Goal: Transaction & Acquisition: Download file/media

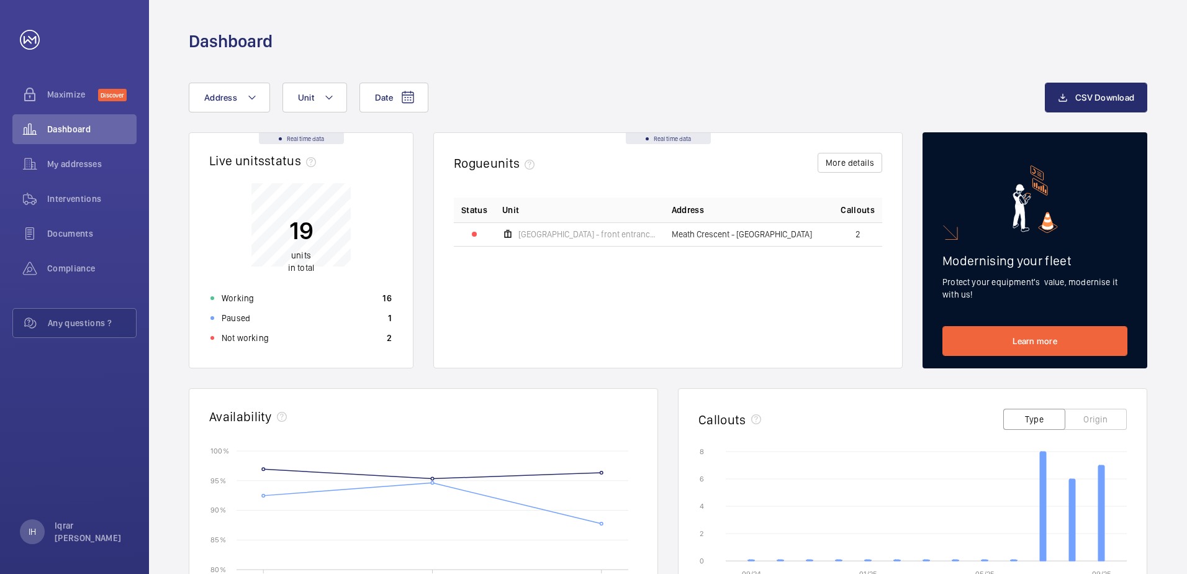
click at [613, 236] on span "[GEOGRAPHIC_DATA] - front entrance lobby - lift 4 - U1012155 - 4" at bounding box center [587, 234] width 138 height 9
click at [841, 234] on td "2" at bounding box center [857, 234] width 49 height 24
click at [857, 234] on span "2" at bounding box center [858, 234] width 5 height 9
click at [80, 187] on div "Interventions" at bounding box center [74, 199] width 124 height 30
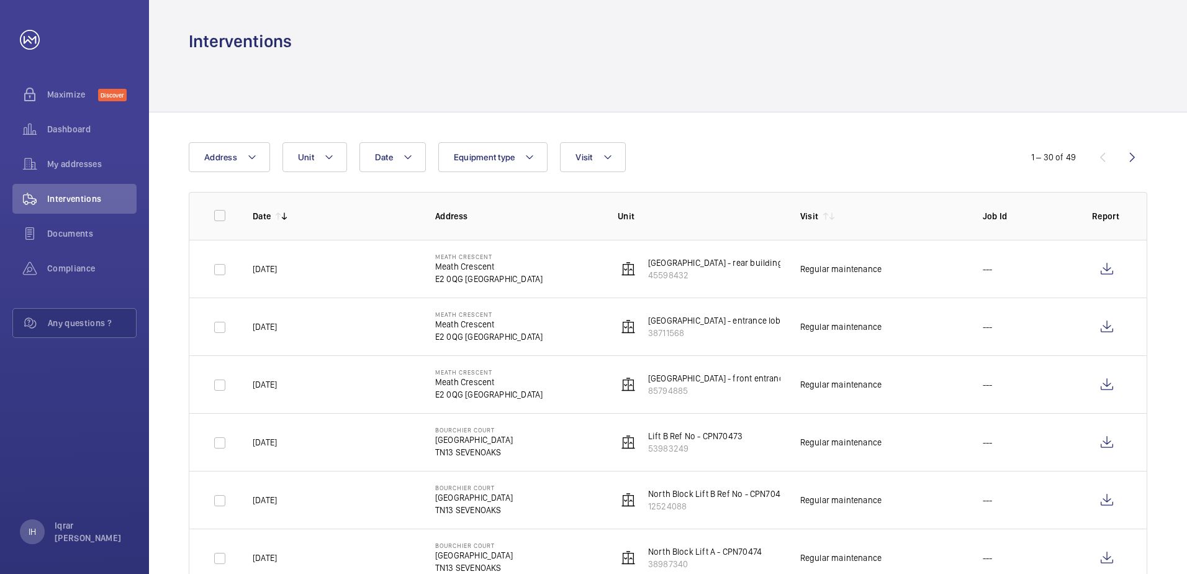
scroll to position [62, 0]
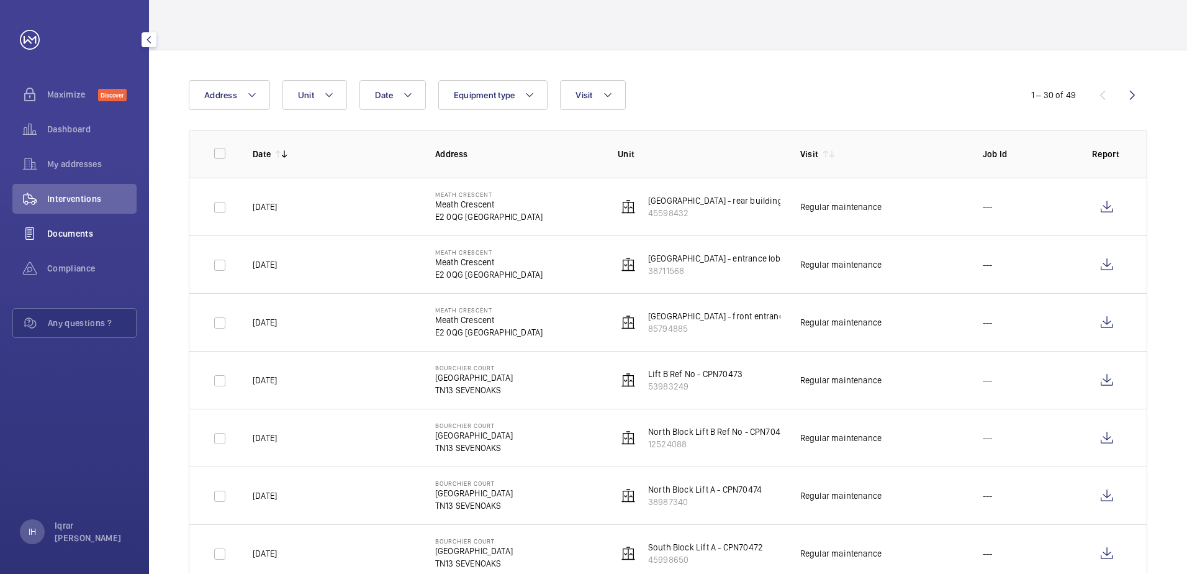
click at [59, 237] on span "Documents" at bounding box center [91, 233] width 89 height 12
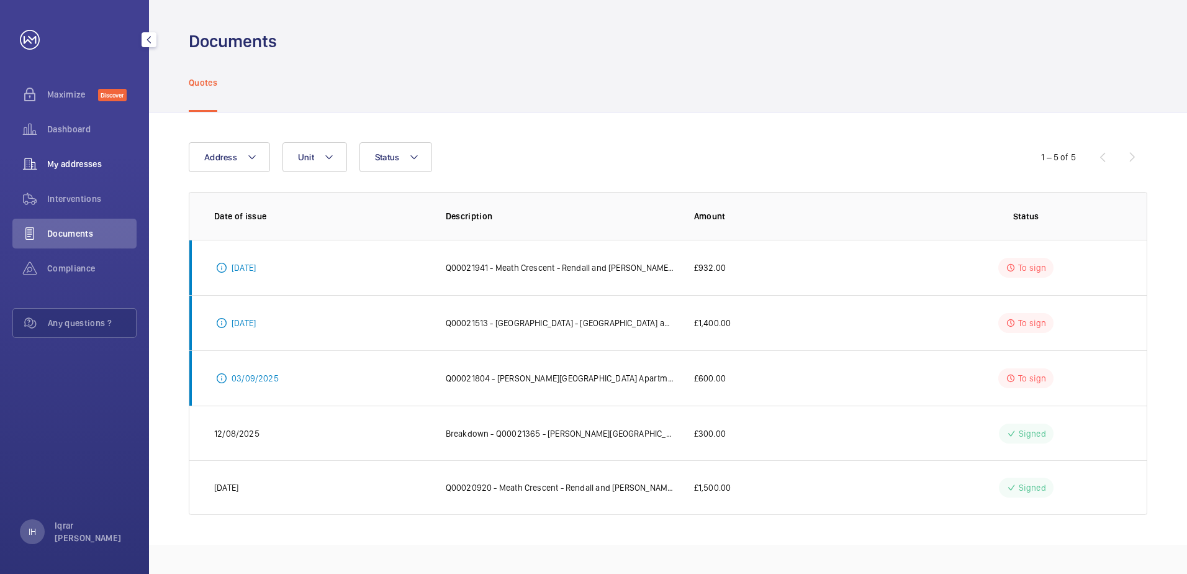
click at [86, 165] on span "My addresses" at bounding box center [91, 164] width 89 height 12
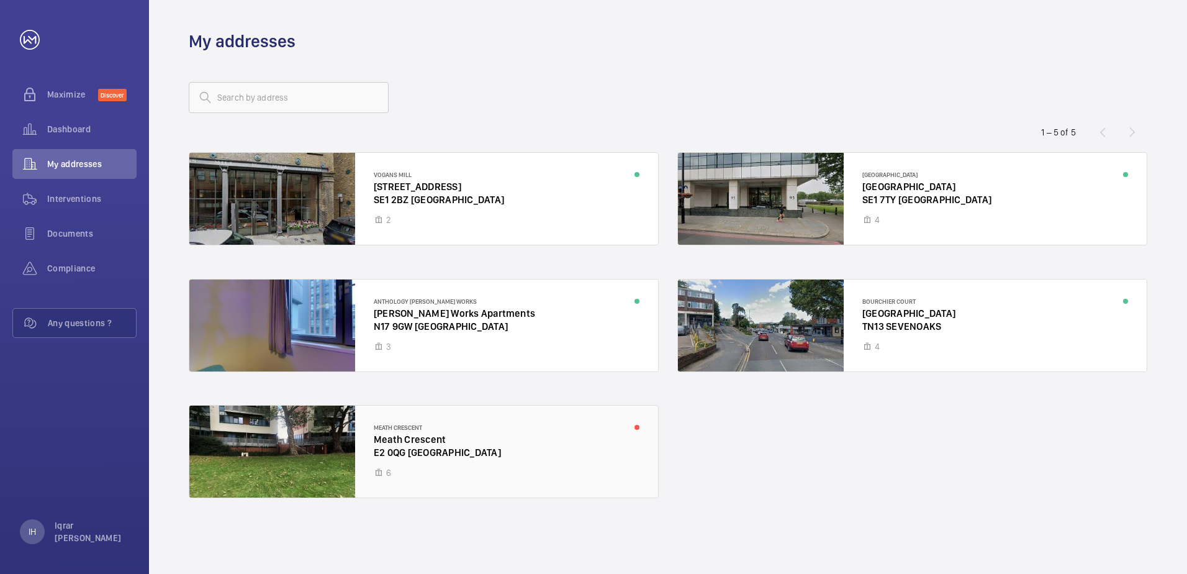
click at [387, 459] on div at bounding box center [423, 451] width 469 height 92
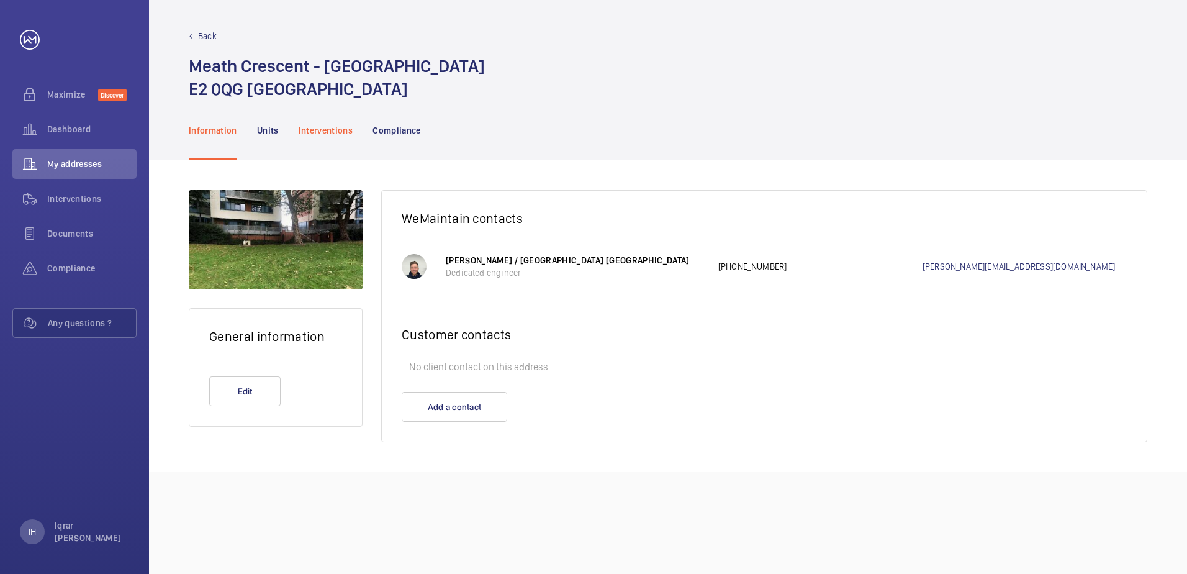
click at [305, 127] on p "Interventions" at bounding box center [326, 130] width 55 height 12
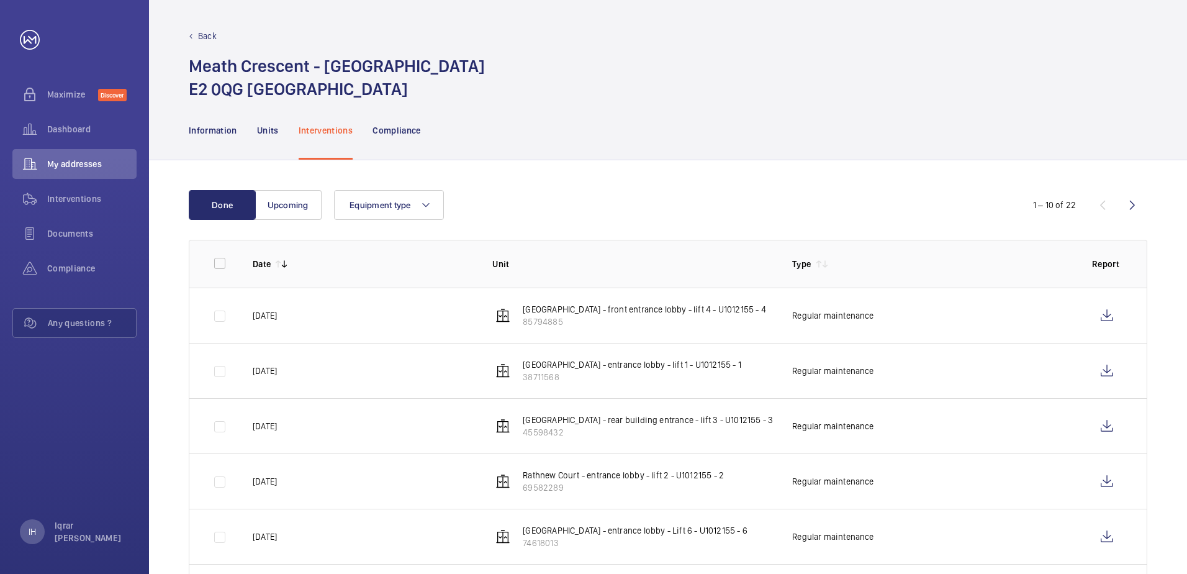
click at [238, 125] on nav "Information Units Interventions Compliance" at bounding box center [305, 130] width 232 height 59
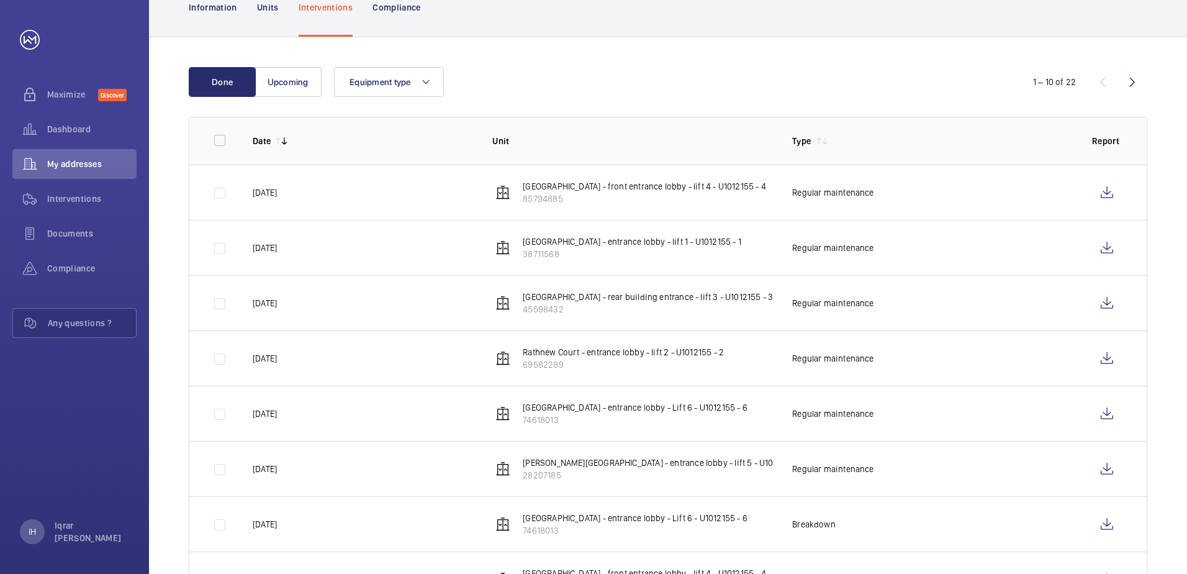
scroll to position [124, 0]
click at [618, 181] on p "[GEOGRAPHIC_DATA] - front entrance lobby - lift 4 - U1012155 - 4" at bounding box center [644, 185] width 243 height 12
click at [1095, 187] on wm-front-icon-button at bounding box center [1107, 191] width 30 height 30
click at [1104, 253] on wm-front-icon-button at bounding box center [1107, 247] width 30 height 30
click at [1098, 304] on wm-front-icon-button at bounding box center [1107, 302] width 30 height 30
